Goal: Task Accomplishment & Management: Use online tool/utility

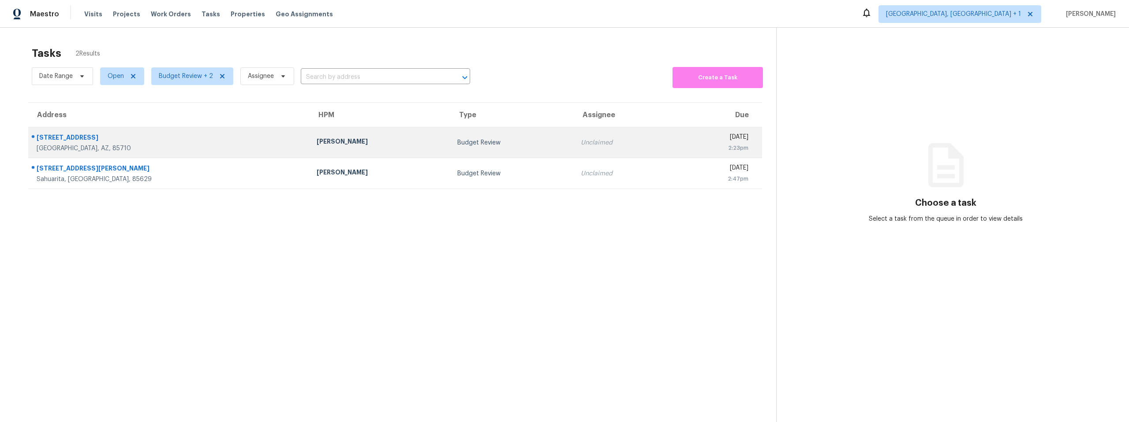
click at [201, 140] on div "[STREET_ADDRESS]" at bounding box center [170, 138] width 266 height 11
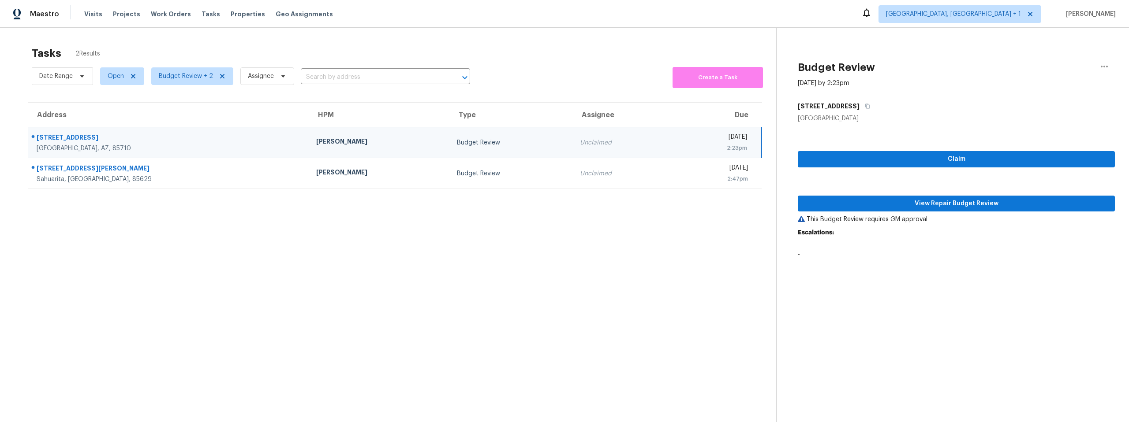
drag, startPoint x: 531, startPoint y: 134, endPoint x: 534, endPoint y: 137, distance: 4.7
click at [573, 134] on td "Unclaimed" at bounding box center [622, 142] width 99 height 31
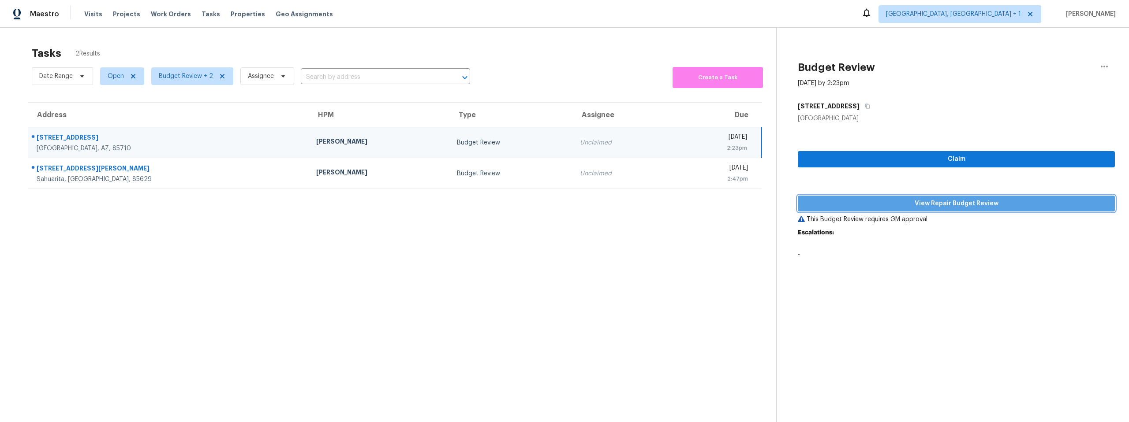
click at [905, 204] on span "View Repair Budget Review" at bounding box center [956, 203] width 303 height 11
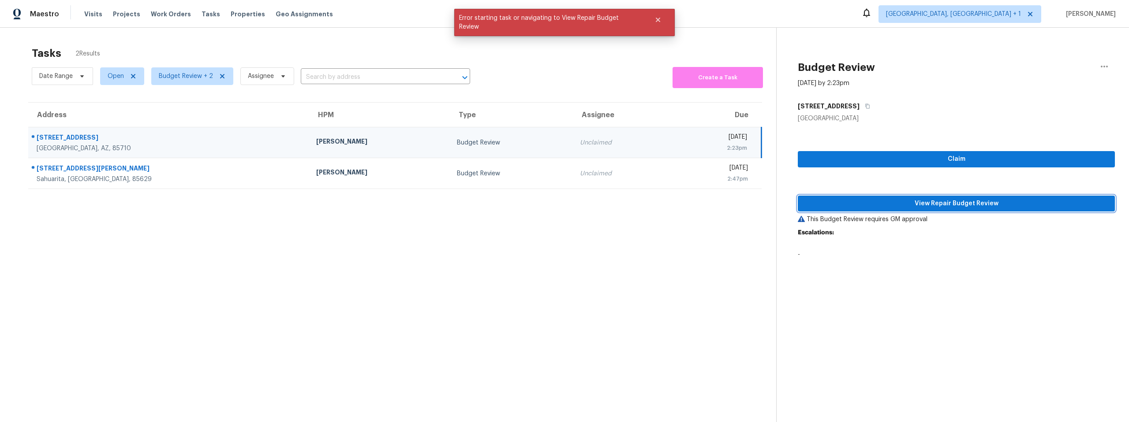
click at [867, 204] on span "View Repair Budget Review" at bounding box center [956, 203] width 303 height 11
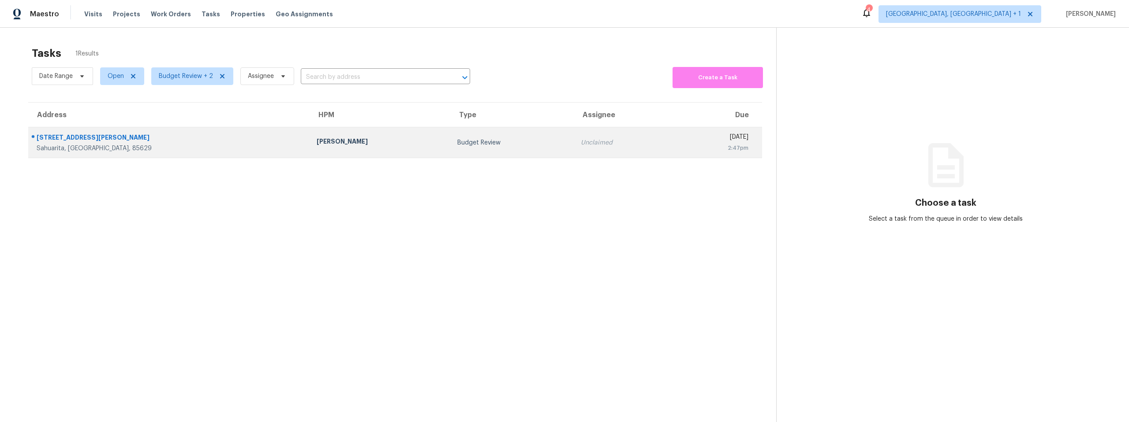
click at [121, 142] on div "[STREET_ADDRESS][PERSON_NAME]" at bounding box center [170, 138] width 266 height 11
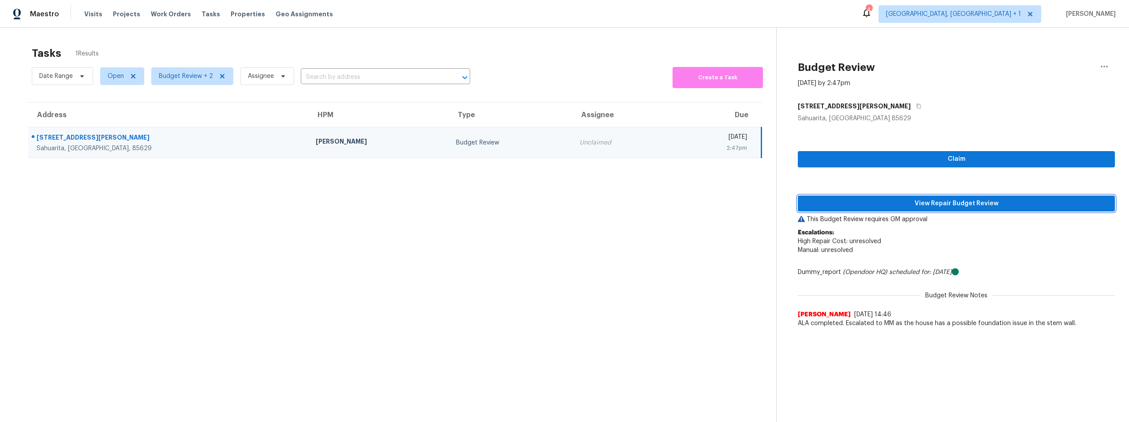
click at [892, 205] on span "View Repair Budget Review" at bounding box center [956, 203] width 303 height 11
